Goal: Complete application form

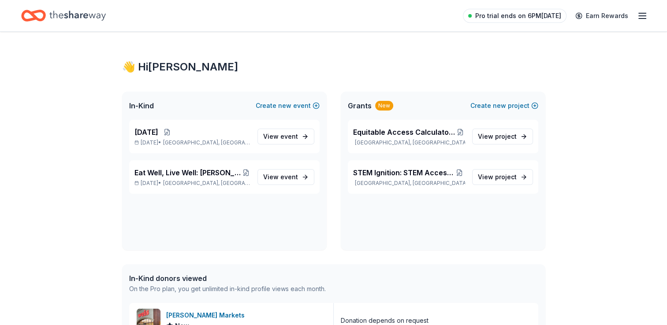
click at [524, 15] on span "Pro trial ends on 6PM[DATE]" at bounding box center [518, 16] width 86 height 11
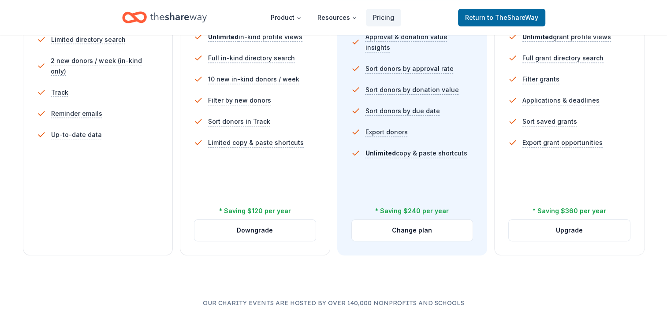
scroll to position [132, 0]
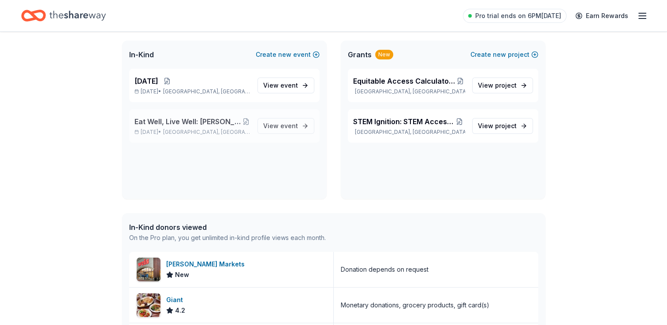
scroll to position [44, 0]
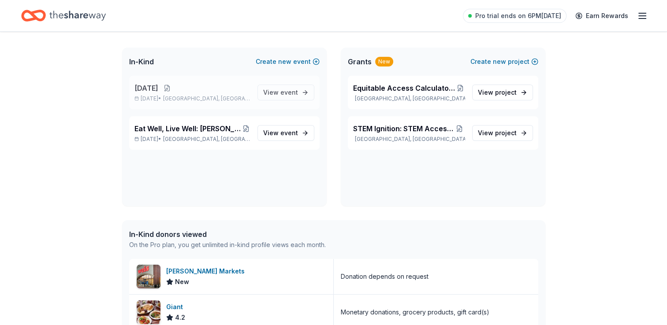
click at [176, 87] on button at bounding box center [167, 88] width 18 height 7
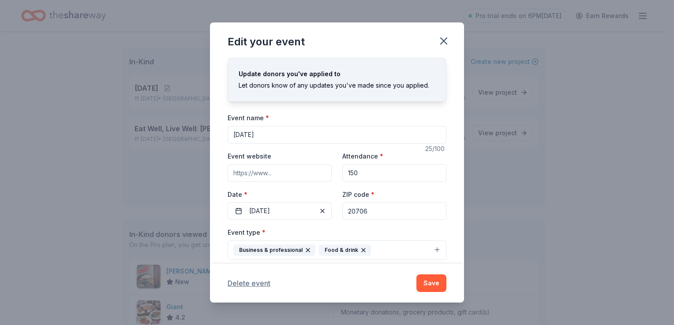
click at [246, 284] on button "Delete event" at bounding box center [249, 283] width 43 height 11
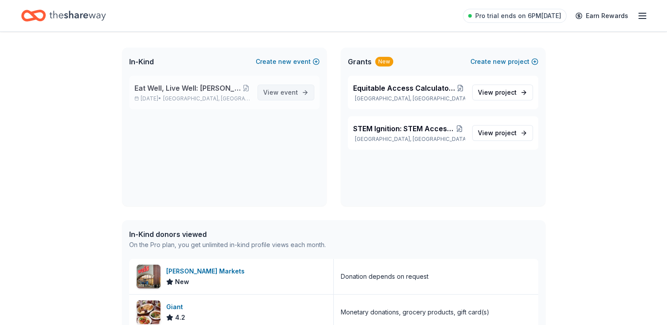
click at [279, 91] on span "View event" at bounding box center [280, 92] width 35 height 11
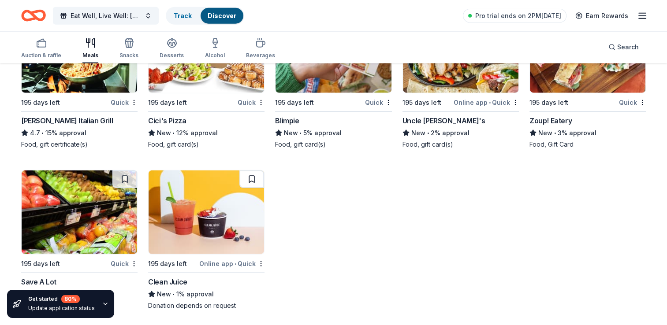
scroll to position [2170, 0]
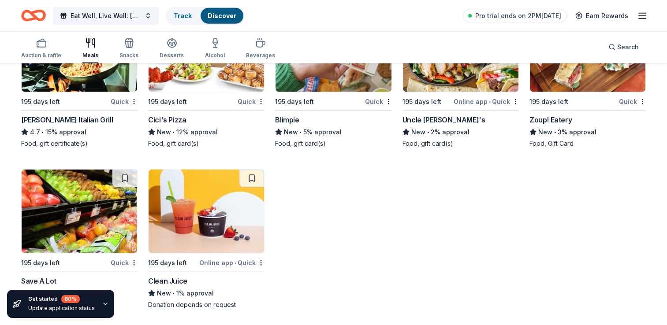
click at [103, 302] on icon "button" at bounding box center [105, 304] width 7 height 7
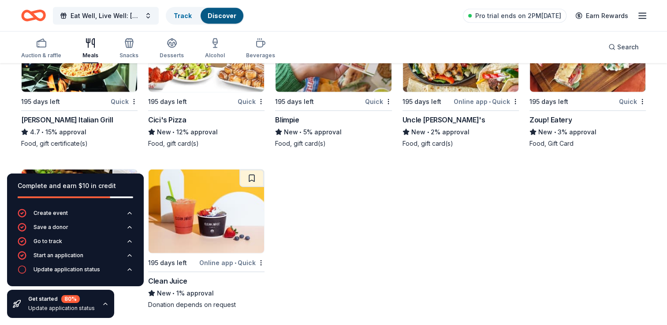
click at [102, 302] on icon "button" at bounding box center [105, 304] width 7 height 7
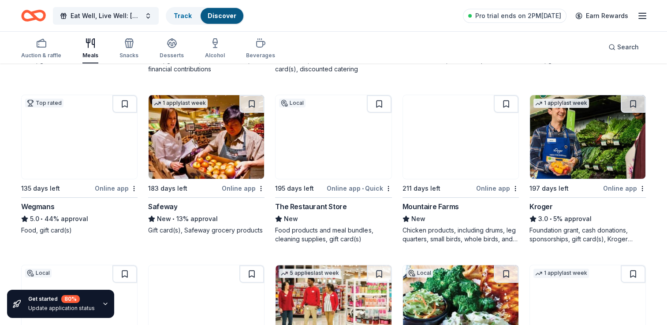
scroll to position [230, 0]
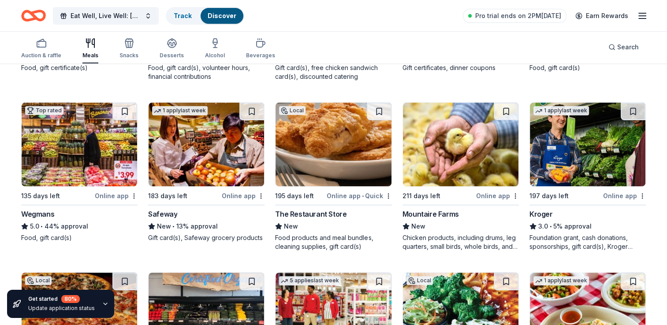
click at [321, 212] on div "The Restaurant Store" at bounding box center [310, 214] width 71 height 11
click at [111, 14] on span "Eat Well, Live Well: [PERSON_NAME] Culinary Wellness Pop-Up" at bounding box center [106, 16] width 71 height 11
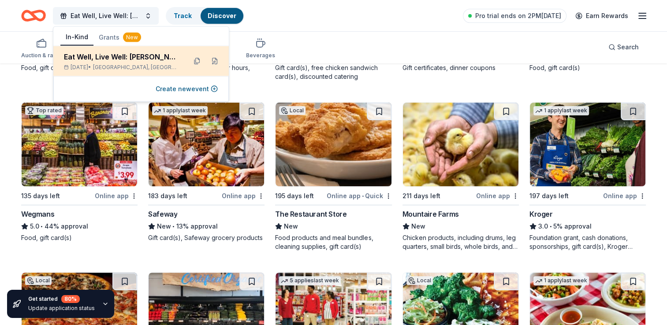
click at [120, 54] on div "Eat Well, Live Well: [PERSON_NAME] Culinary Wellness Pop-Up" at bounding box center [122, 57] width 116 height 11
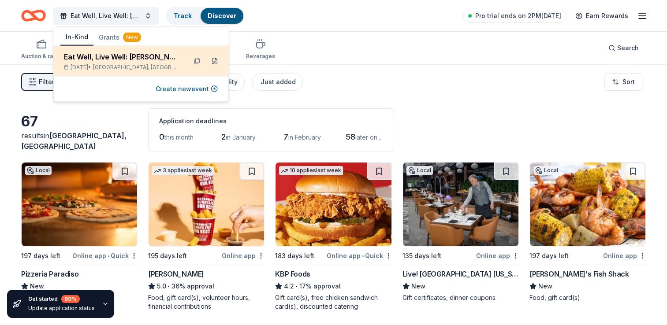
click at [212, 60] on button at bounding box center [215, 61] width 14 height 14
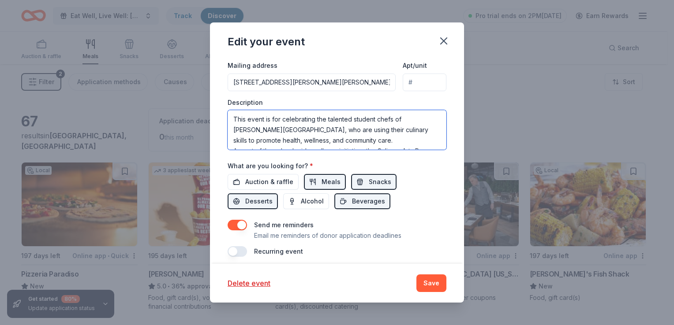
drag, startPoint x: 381, startPoint y: 122, endPoint x: 226, endPoint y: 108, distance: 155.9
click at [226, 108] on div "Update donors you've applied to Let donors know of any updates you've made sinc…" at bounding box center [337, 161] width 254 height 206
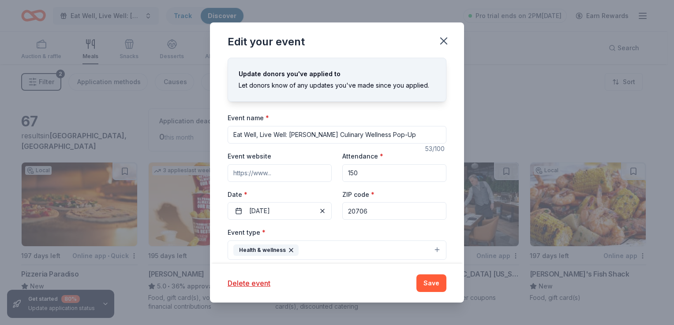
drag, startPoint x: 394, startPoint y: 133, endPoint x: 220, endPoint y: 129, distance: 174.7
click at [220, 129] on div "Update donors you've applied to Let donors know of any updates you've made sinc…" at bounding box center [337, 161] width 254 height 206
click at [444, 44] on icon "button" at bounding box center [443, 41] width 12 height 12
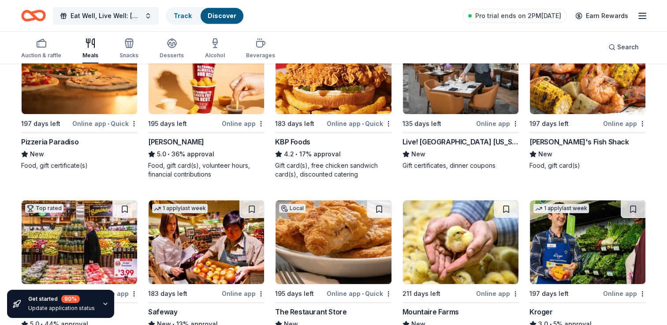
scroll to position [265, 0]
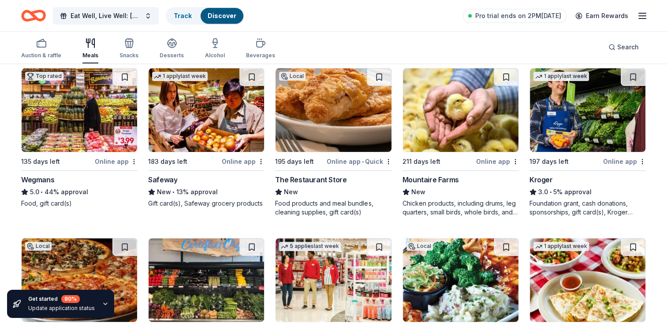
click at [316, 177] on div "The Restaurant Store" at bounding box center [310, 180] width 71 height 11
click at [39, 43] on icon "button" at bounding box center [41, 43] width 11 height 11
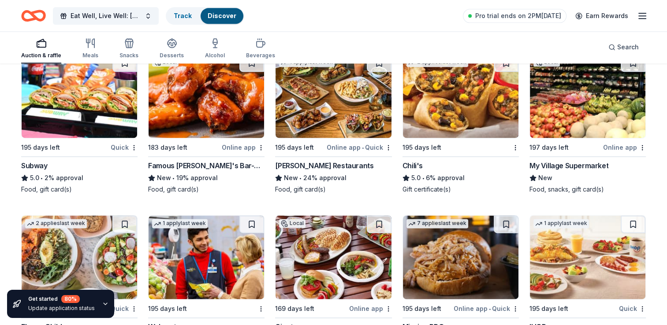
scroll to position [1139, 0]
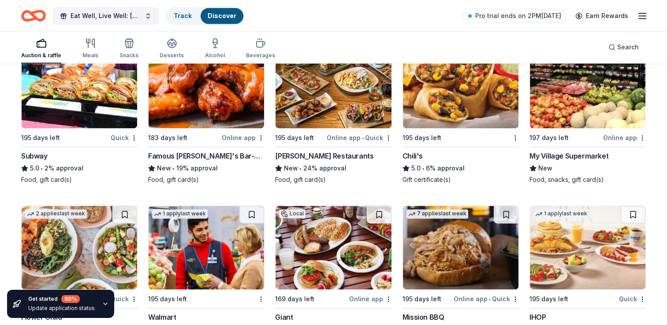
click at [29, 16] on icon "Home" at bounding box center [33, 15] width 25 height 21
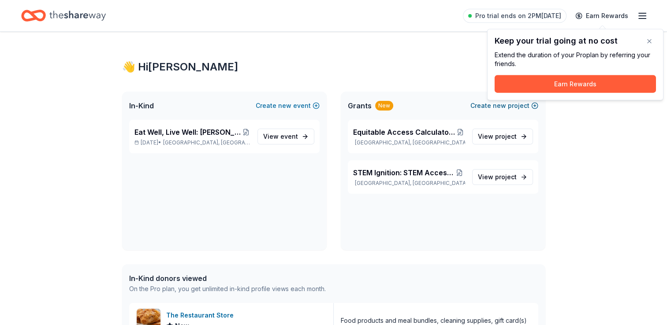
click at [505, 106] on span "new" at bounding box center [499, 106] width 13 height 11
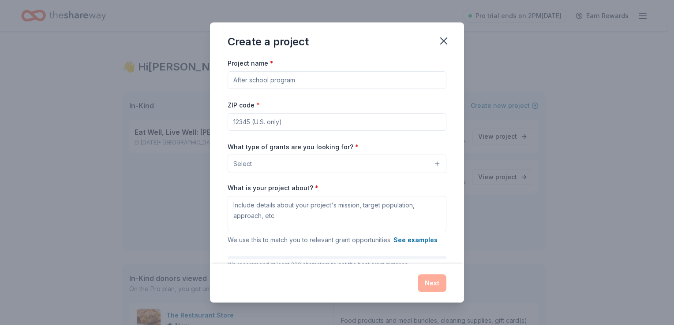
click at [241, 80] on input "Project name *" at bounding box center [337, 80] width 219 height 18
paste input "Equitable Access Calculators: Bridging the Digital Divide"
type input "Equitable Access Calculators: Bridging the Digital Divide"
click at [279, 120] on input "ZIP code *" at bounding box center [337, 122] width 219 height 18
type input "20706"
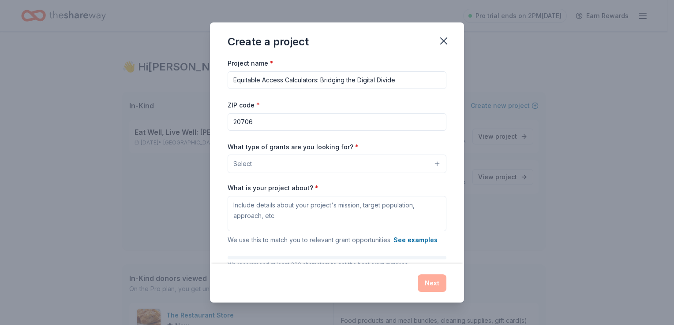
click at [312, 103] on div "ZIP code * 20706" at bounding box center [337, 115] width 219 height 31
click at [295, 166] on button "Select" at bounding box center [337, 164] width 219 height 19
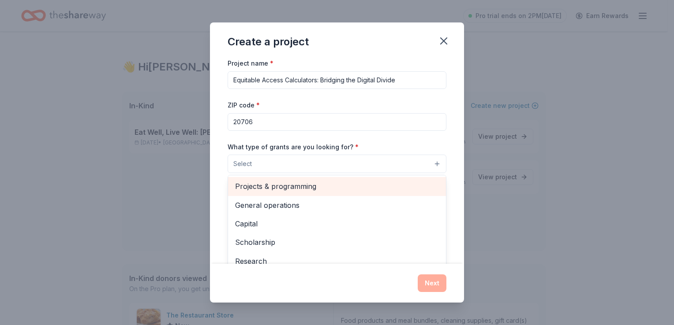
click at [300, 186] on span "Projects & programming" at bounding box center [337, 186] width 204 height 11
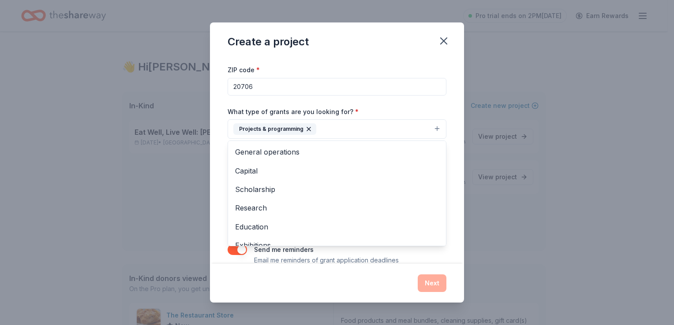
scroll to position [50, 0]
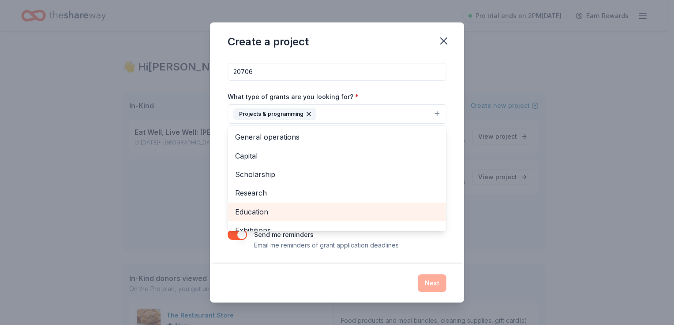
click at [261, 213] on span "Education" at bounding box center [337, 211] width 204 height 11
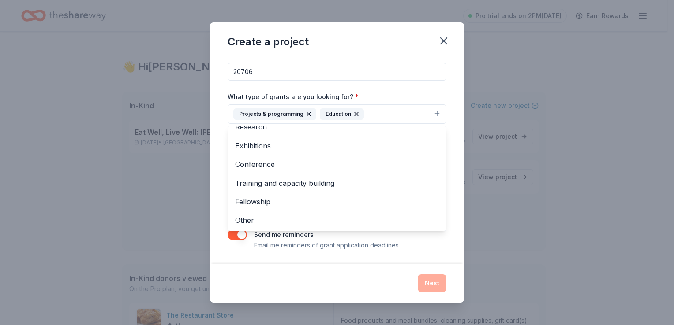
scroll to position [67, 0]
click at [450, 244] on div "Project name * Equitable Access Calculators: Bridging the Digital Divide ZIP co…" at bounding box center [337, 161] width 254 height 206
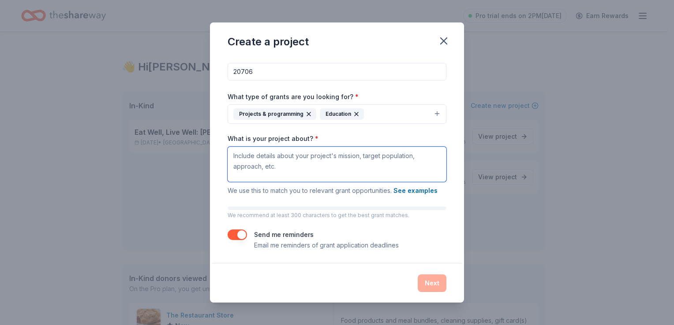
click at [291, 168] on textarea "What is your project about? *" at bounding box center [337, 164] width 219 height 35
click at [234, 152] on textarea "What is your project about? *" at bounding box center [337, 164] width 219 height 35
paste textarea "Equitable Access Calculators establishes a free, school-based loaner library of…"
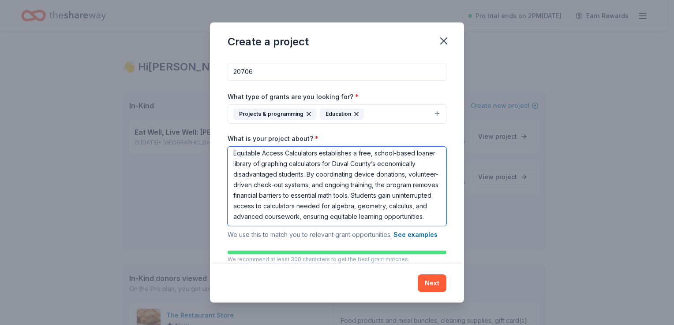
scroll to position [23, 0]
type textarea "Equitable Access Calculators establishes a free, school-based loaner library of…"
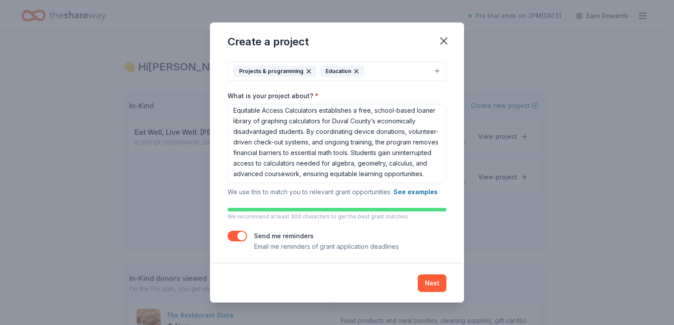
scroll to position [94, 0]
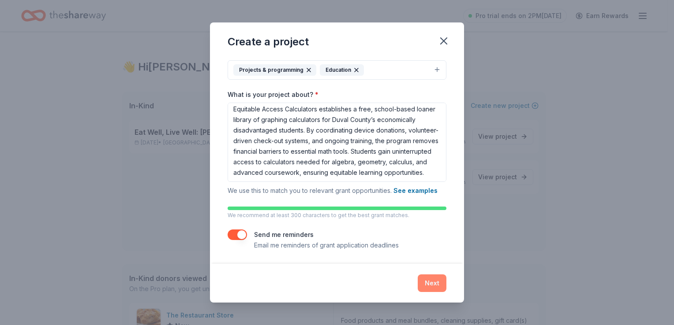
click at [427, 282] on button "Next" at bounding box center [432, 284] width 29 height 18
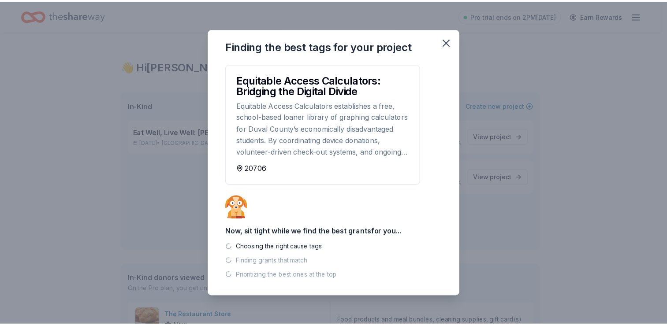
scroll to position [0, 0]
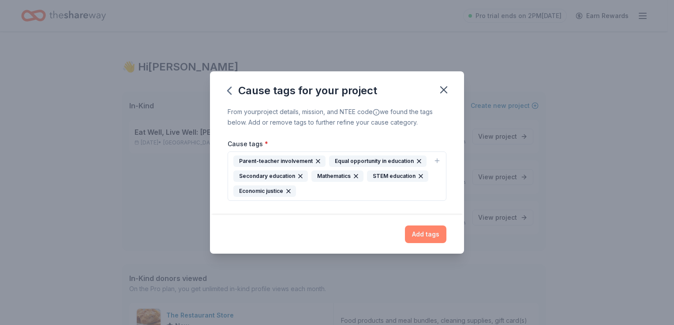
click at [428, 235] on button "Add tags" at bounding box center [425, 235] width 41 height 18
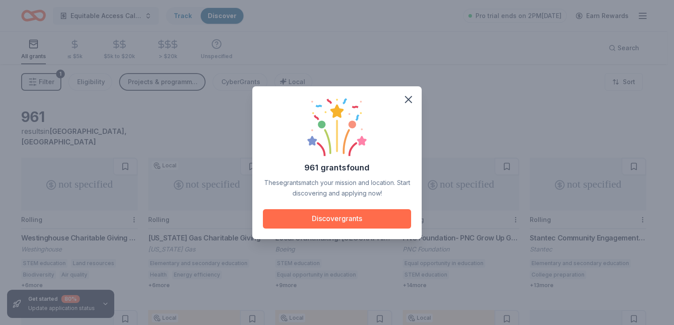
click at [336, 216] on button "Discover grants" at bounding box center [337, 218] width 148 height 19
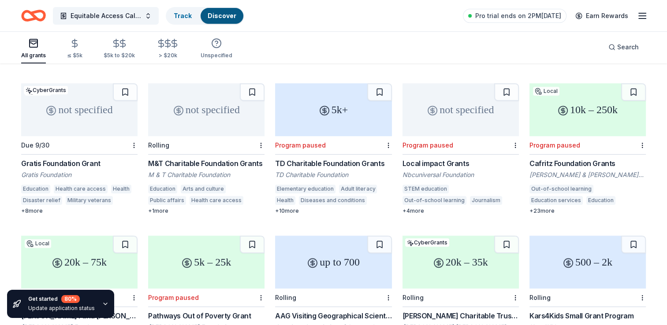
scroll to position [353, 0]
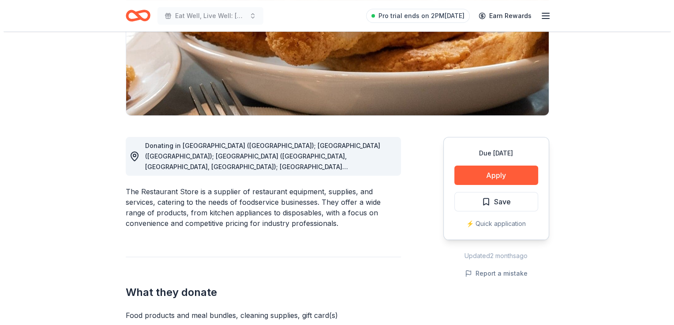
scroll to position [220, 0]
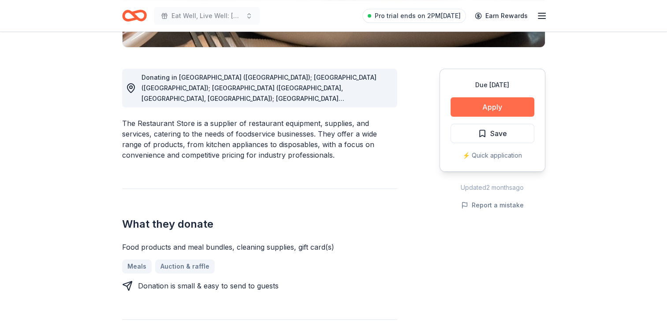
click at [487, 107] on button "Apply" at bounding box center [493, 106] width 84 height 19
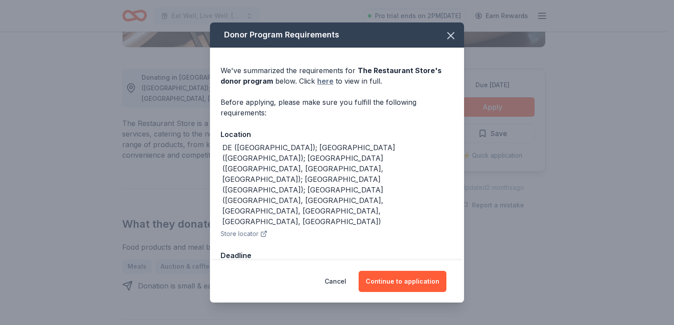
click at [322, 86] on link "here" at bounding box center [325, 81] width 16 height 11
click at [420, 271] on button "Continue to application" at bounding box center [402, 281] width 88 height 21
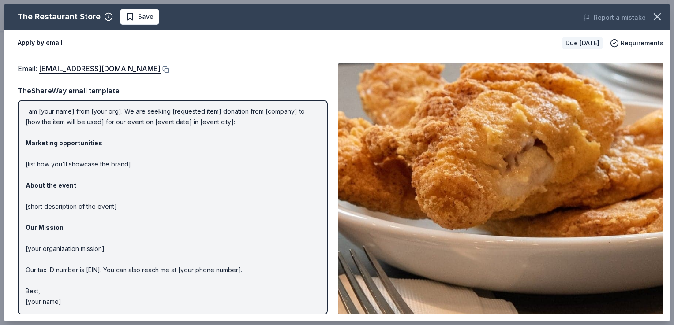
scroll to position [0, 0]
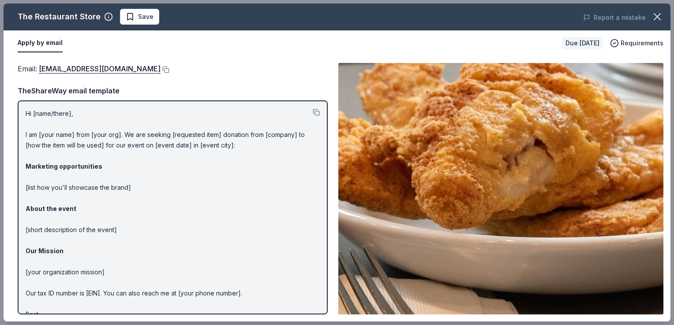
click at [70, 113] on p "Hi [name/there], I am [your name] from [your org]. We are seeking [requested it…" at bounding box center [173, 219] width 294 height 222
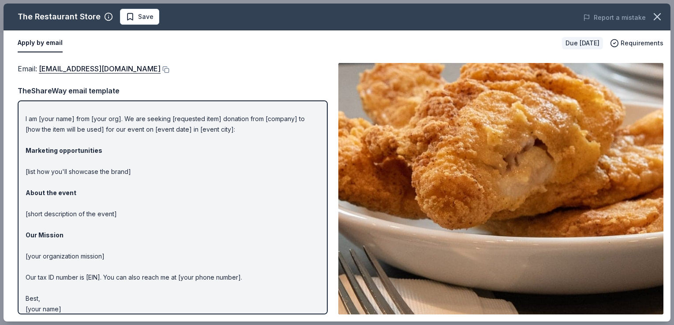
scroll to position [23, 0]
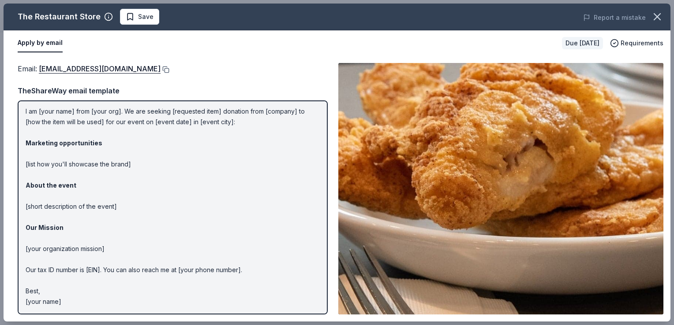
click at [161, 70] on button at bounding box center [165, 69] width 9 height 7
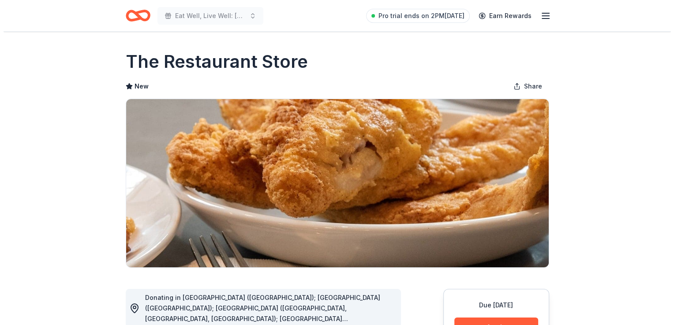
scroll to position [88, 0]
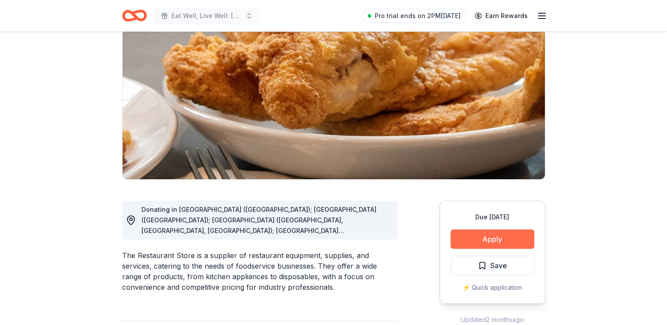
click at [494, 238] on button "Apply" at bounding box center [493, 239] width 84 height 19
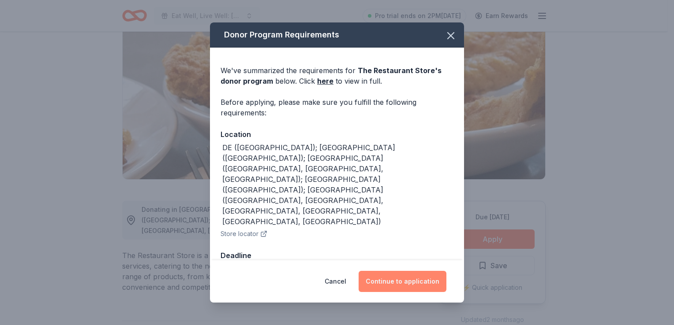
click at [412, 271] on button "Continue to application" at bounding box center [402, 281] width 88 height 21
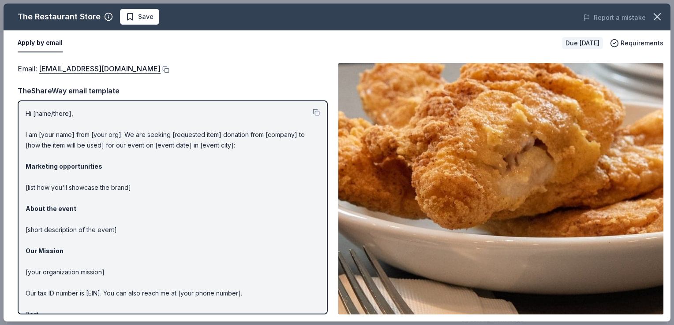
scroll to position [23, 0]
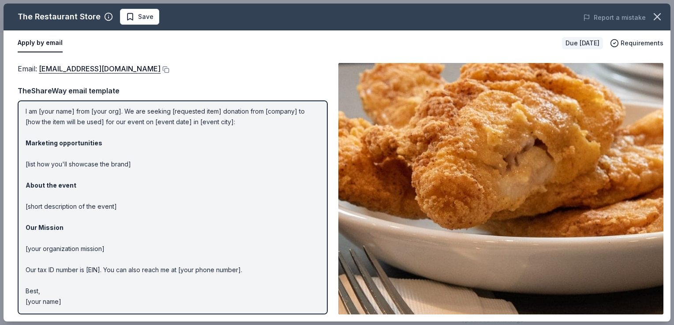
click at [67, 16] on div "The Restaurant Store" at bounding box center [59, 17] width 83 height 14
